Goal: Information Seeking & Learning: Learn about a topic

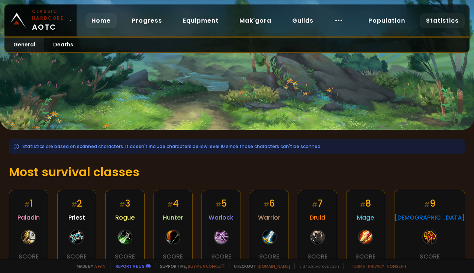
click at [94, 28] on link "Home" at bounding box center [100, 20] width 31 height 15
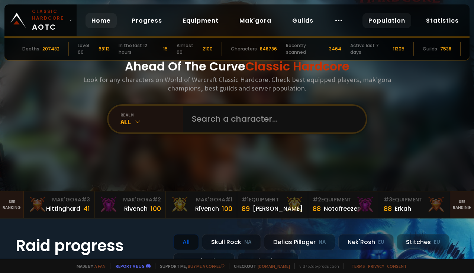
click at [380, 23] on link "Population" at bounding box center [386, 20] width 49 height 15
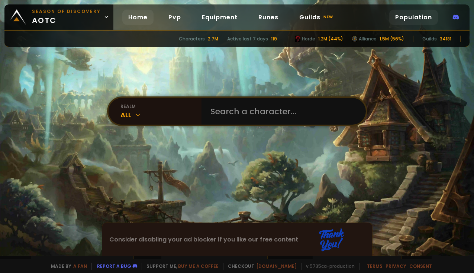
click at [407, 24] on link "Population" at bounding box center [413, 17] width 49 height 15
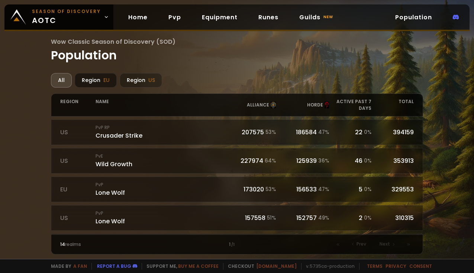
click at [97, 84] on div "Region EU" at bounding box center [96, 80] width 42 height 14
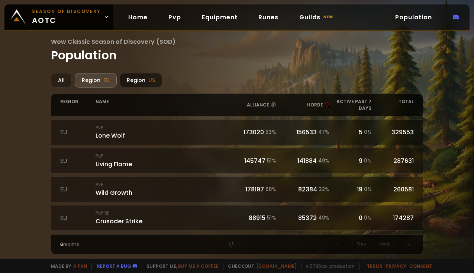
click at [129, 85] on div "Region US" at bounding box center [141, 80] width 42 height 14
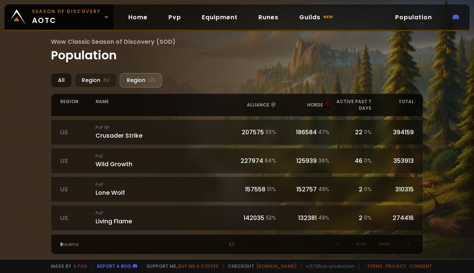
click at [63, 81] on div "All" at bounding box center [61, 80] width 21 height 14
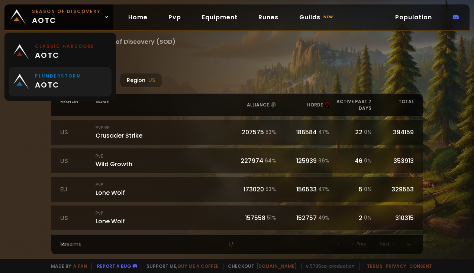
click at [77, 80] on span "aotc" at bounding box center [58, 84] width 46 height 11
